Goal: Find specific page/section: Find specific page/section

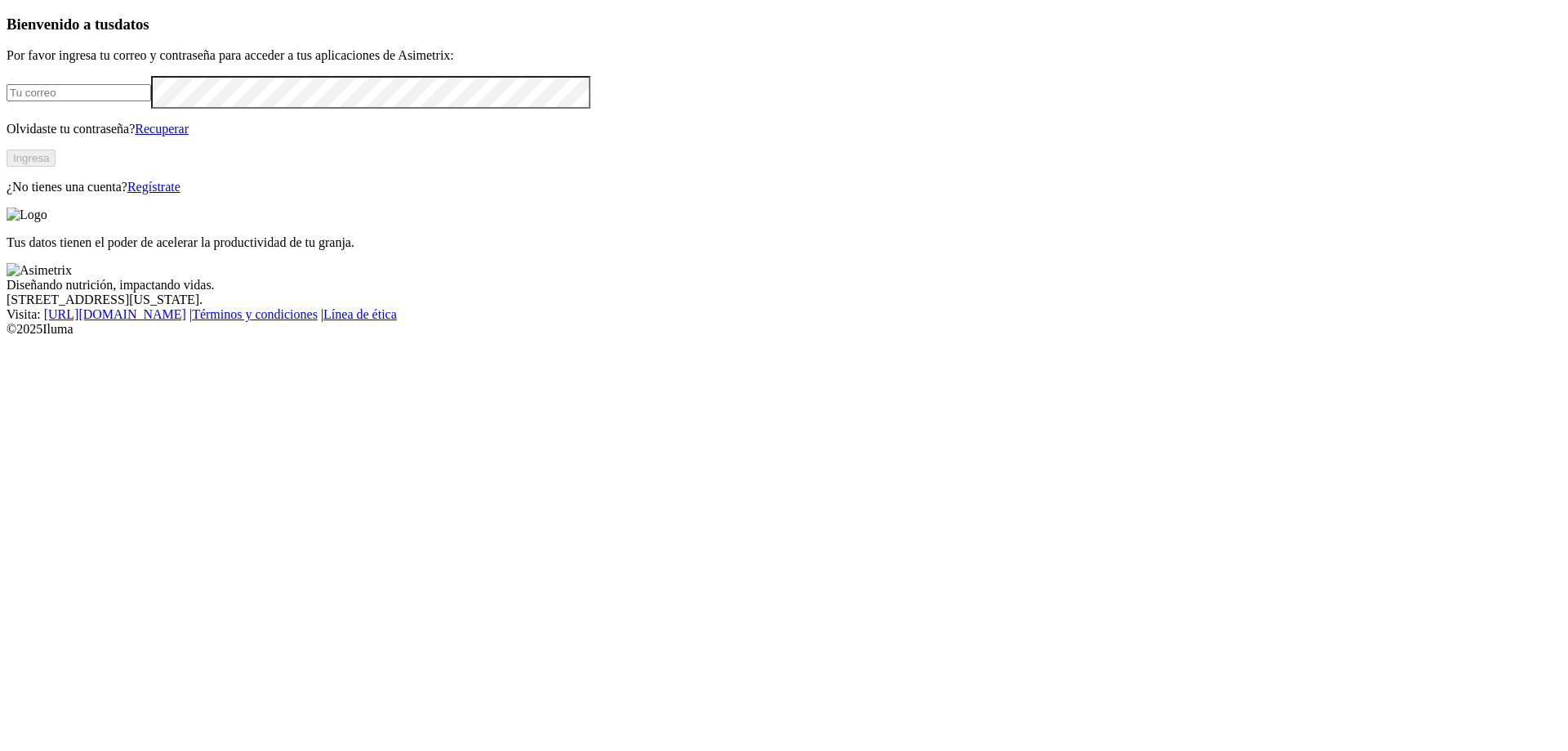
type input "[EMAIL_ADDRESS][PERSON_NAME][DOMAIN_NAME]"
click at [56, 167] on button "Ingresa" at bounding box center [31, 158] width 49 height 17
